Goal: Task Accomplishment & Management: Use online tool/utility

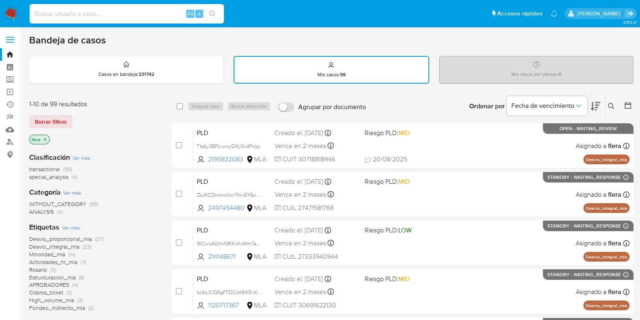
click at [132, 13] on input at bounding box center [127, 14] width 194 height 11
paste input "vC64UnItTSPWKLUaKF9wppMb"
type input "vC64UnItTSPWKLUaKF9wppMb"
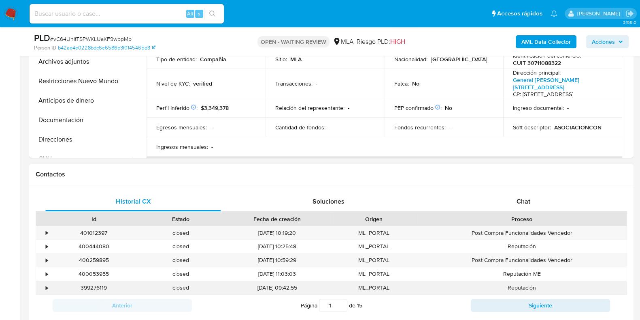
scroll to position [304, 0]
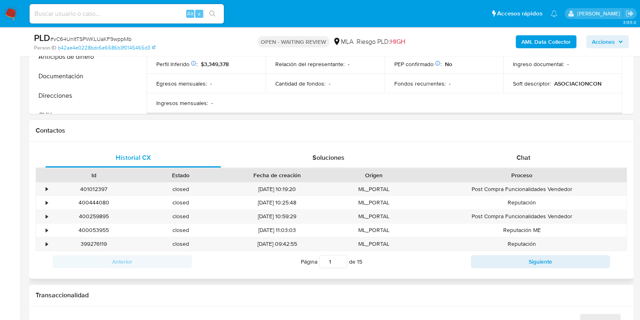
select select "10"
click at [526, 162] on div "Chat" at bounding box center [524, 157] width 176 height 19
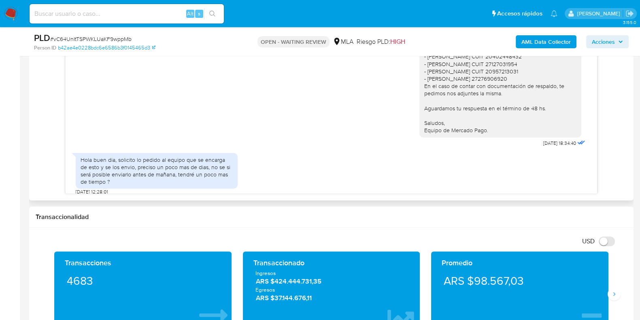
scroll to position [885, 0]
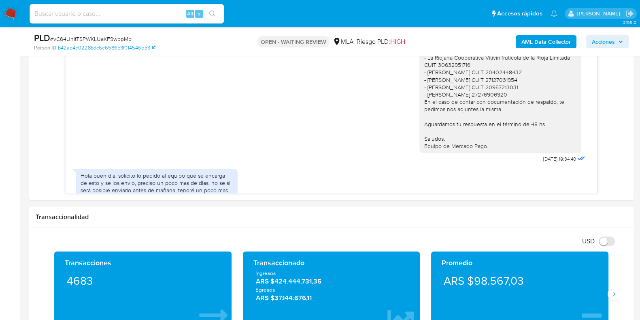
click at [154, 12] on input at bounding box center [127, 14] width 194 height 11
paste input "FT6WUdduiVtFOTbLoJUnydt5"
type input "FT6WUdduiVtFOTbLoJUnydt5"
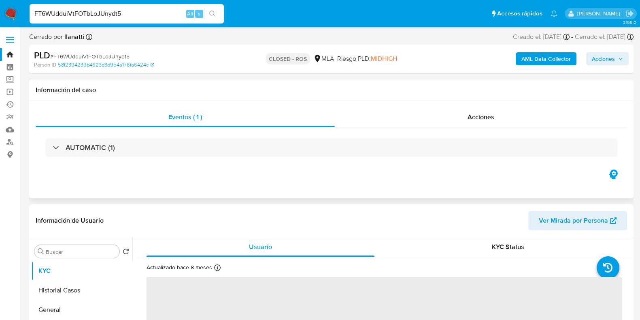
select select "10"
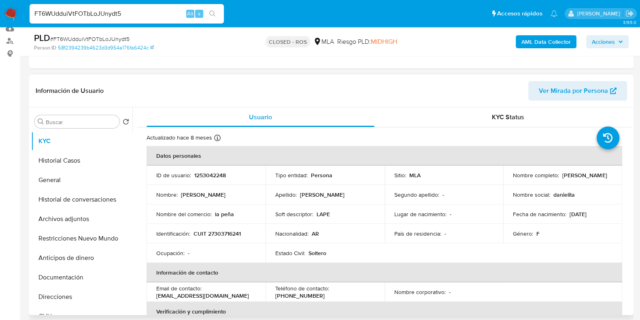
scroll to position [202, 0]
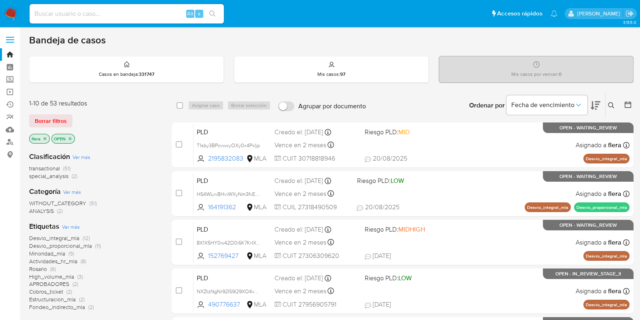
click at [87, 10] on input at bounding box center [127, 14] width 194 height 11
click at [614, 104] on icon at bounding box center [611, 105] width 6 height 6
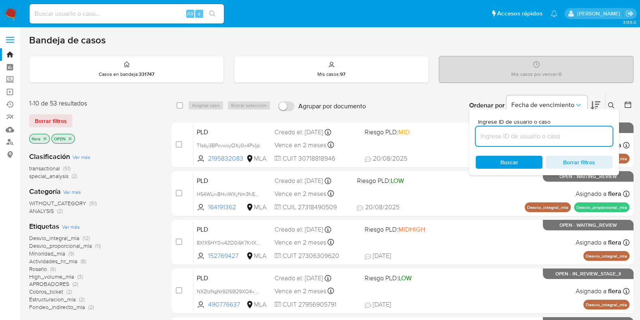
click at [540, 132] on input at bounding box center [544, 136] width 137 height 11
type input "vGQle9UDLw6VVCrk9IU8PtVO"
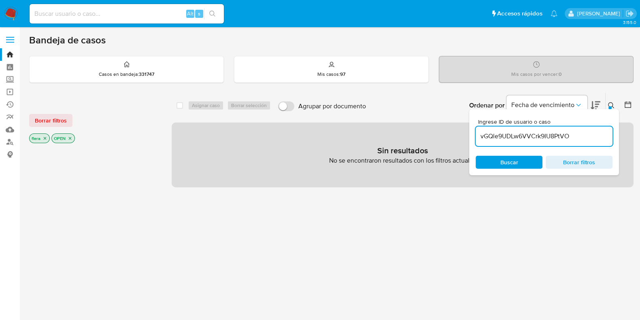
click at [70, 138] on icon "close-filter" at bounding box center [70, 138] width 3 height 3
click at [48, 138] on p "flera" at bounding box center [40, 138] width 20 height 9
click at [45, 138] on icon "close-filter" at bounding box center [45, 138] width 5 height 5
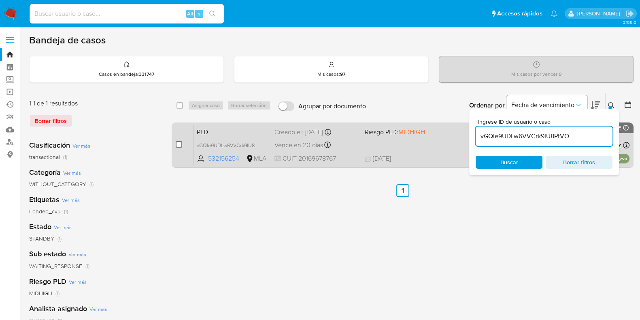
click at [176, 143] on input "checkbox" at bounding box center [179, 144] width 6 height 6
checkbox input "true"
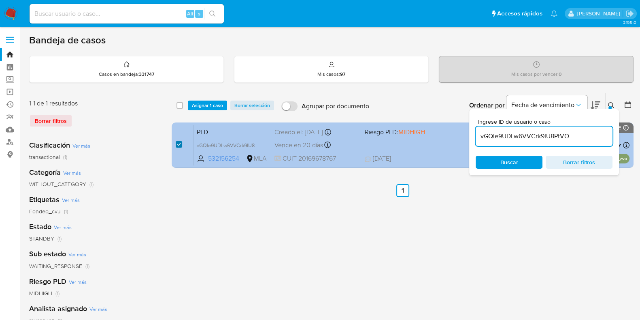
checkbox input "true"
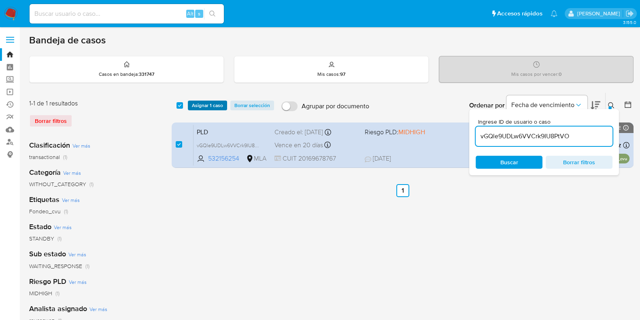
click at [209, 106] on span "Asignar 1 caso" at bounding box center [207, 105] width 31 height 8
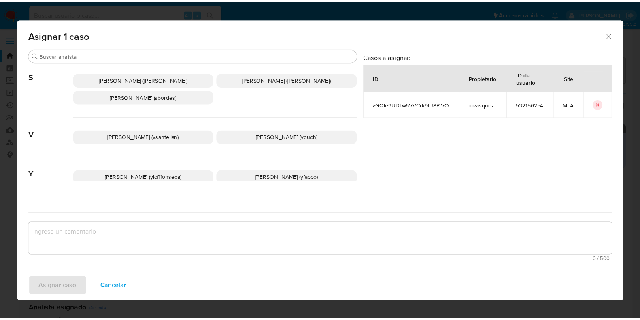
scroll to position [641, 0]
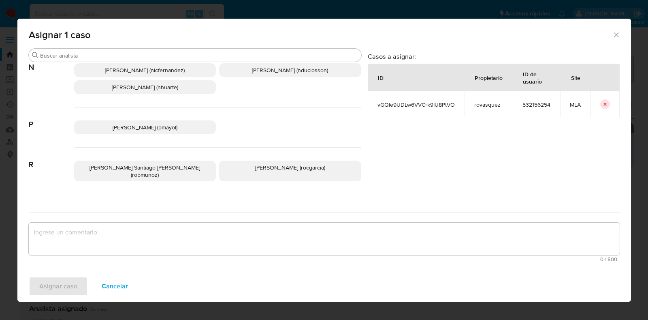
click at [162, 188] on span "[PERSON_NAME] ([PERSON_NAME])" at bounding box center [145, 192] width 90 height 8
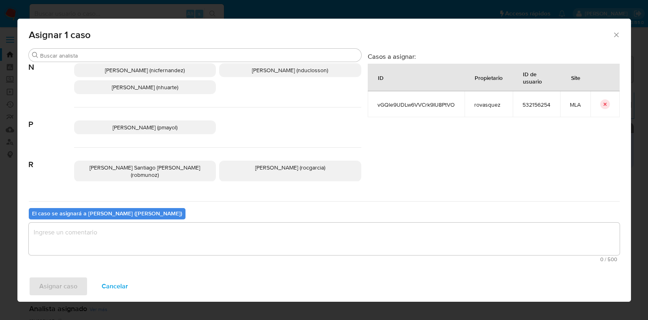
click at [140, 237] on textarea "assign-modal" at bounding box center [324, 238] width 591 height 32
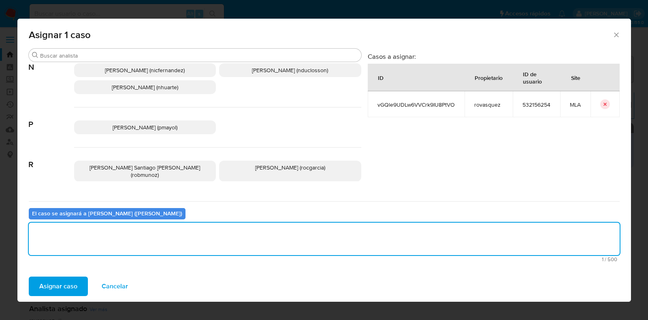
click at [64, 288] on span "Asignar caso" at bounding box center [58, 286] width 38 height 18
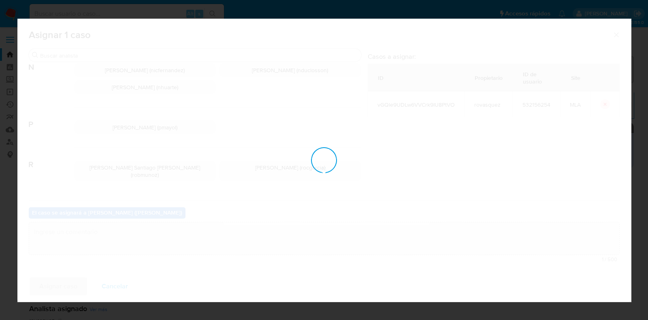
checkbox input "false"
